Goal: Transaction & Acquisition: Purchase product/service

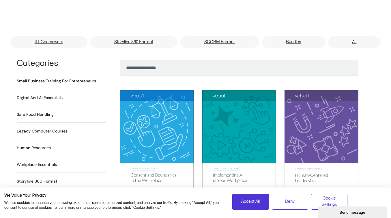
scroll to position [404, 0]
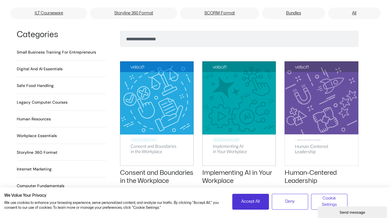
click at [34, 116] on h2 "Human Resources 64 Products" at bounding box center [34, 119] width 34 height 6
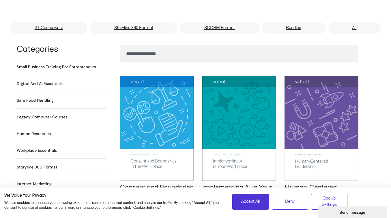
scroll to position [375, 0]
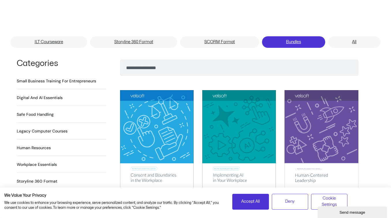
click at [291, 36] on link "Bundles" at bounding box center [293, 42] width 63 height 12
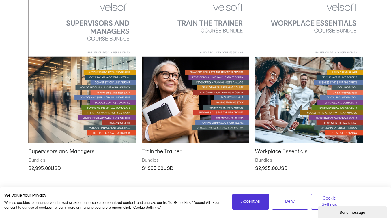
scroll to position [692, 0]
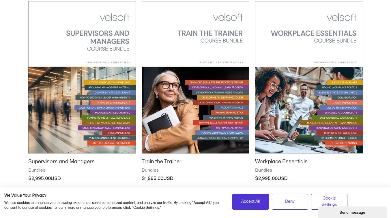
click at [299, 31] on img at bounding box center [309, 77] width 108 height 153
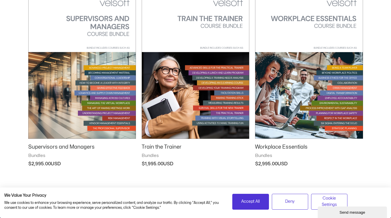
scroll to position [721, 0]
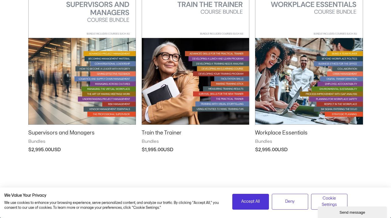
click at [307, 93] on img at bounding box center [309, 48] width 108 height 153
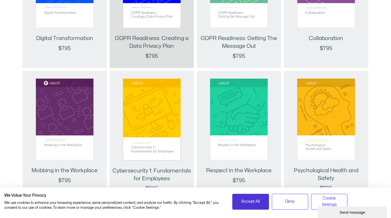
scroll to position [1672, 0]
